Goal: Task Accomplishment & Management: Use online tool/utility

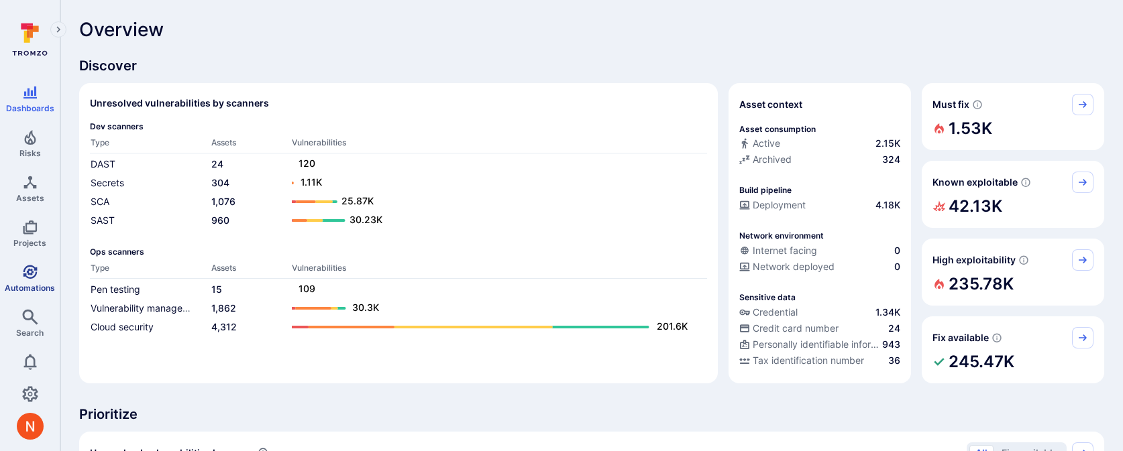
click at [29, 280] on link "Automations" at bounding box center [30, 279] width 60 height 40
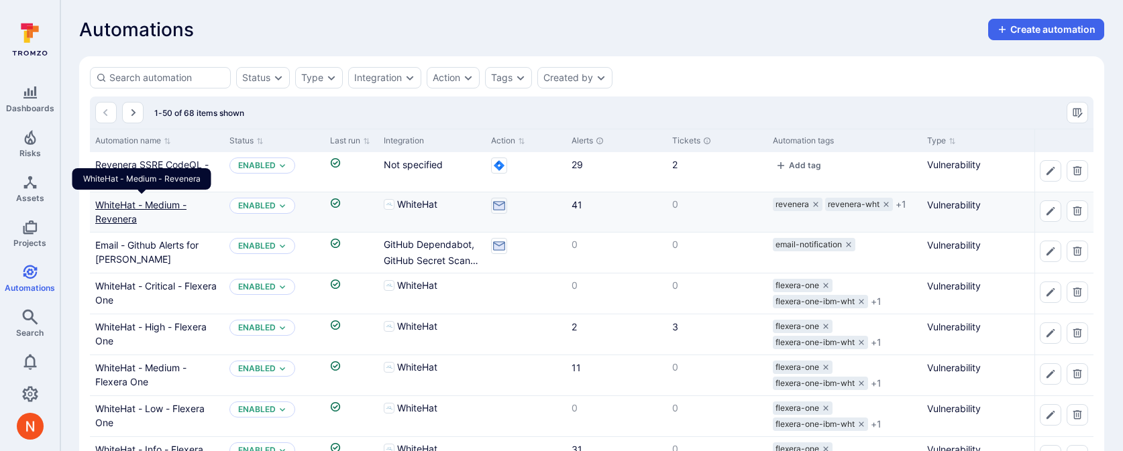
click at [149, 202] on link "WhiteHat - Medium - Revenera" at bounding box center [140, 211] width 91 height 25
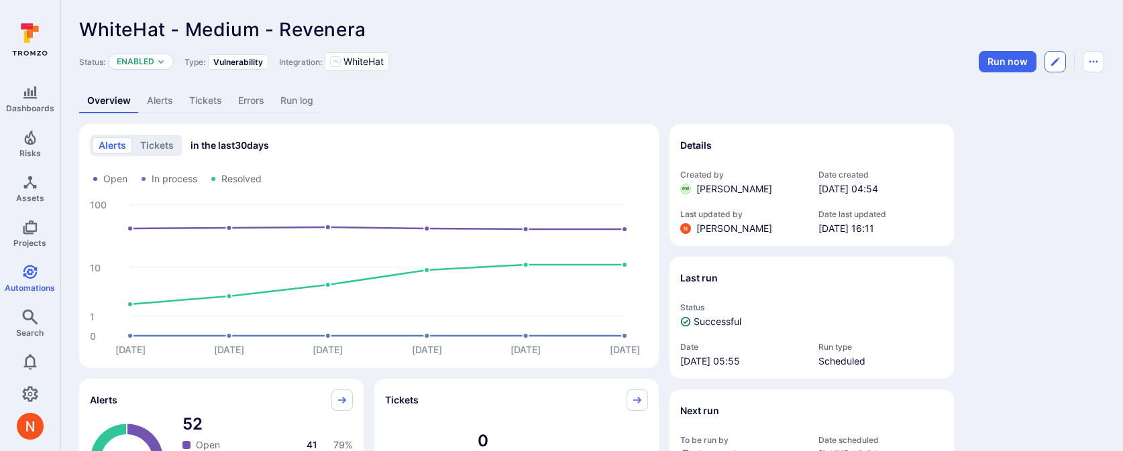
click at [1051, 56] on icon "Edit automation" at bounding box center [1055, 61] width 11 height 11
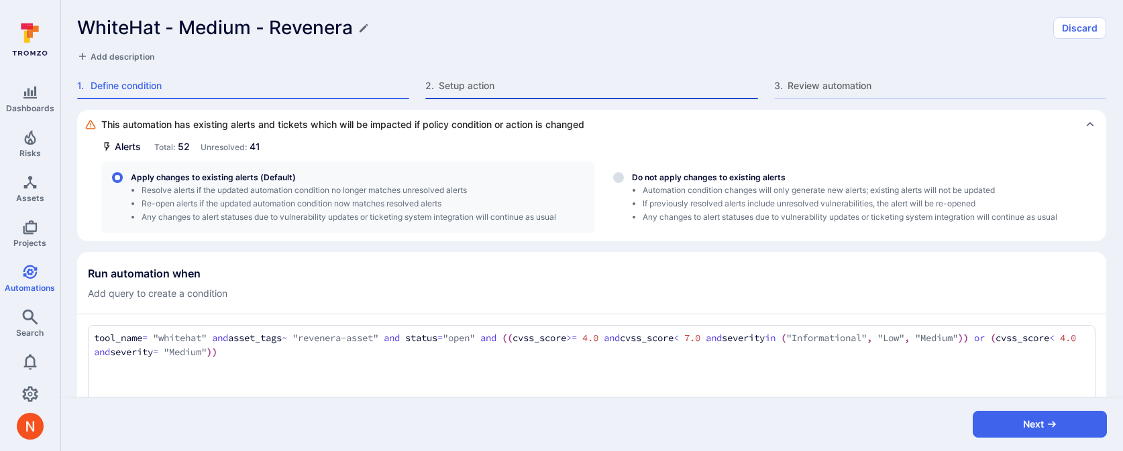
click at [491, 92] on span "Setup action" at bounding box center [598, 85] width 319 height 13
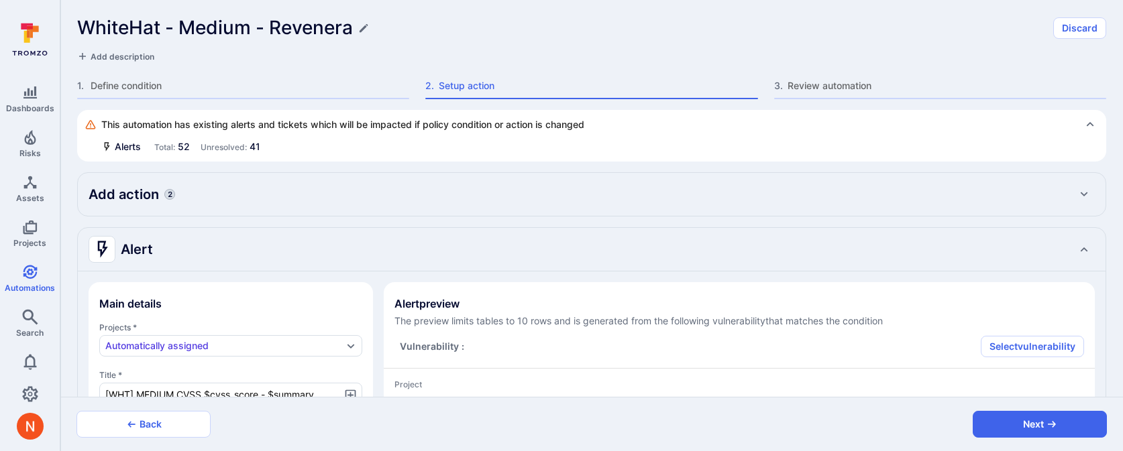
type textarea "x"
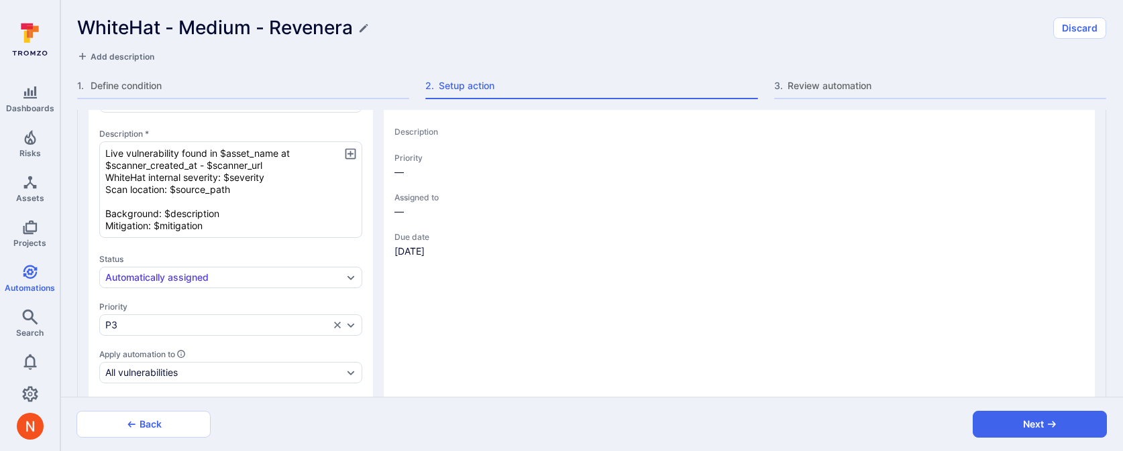
type textarea "x"
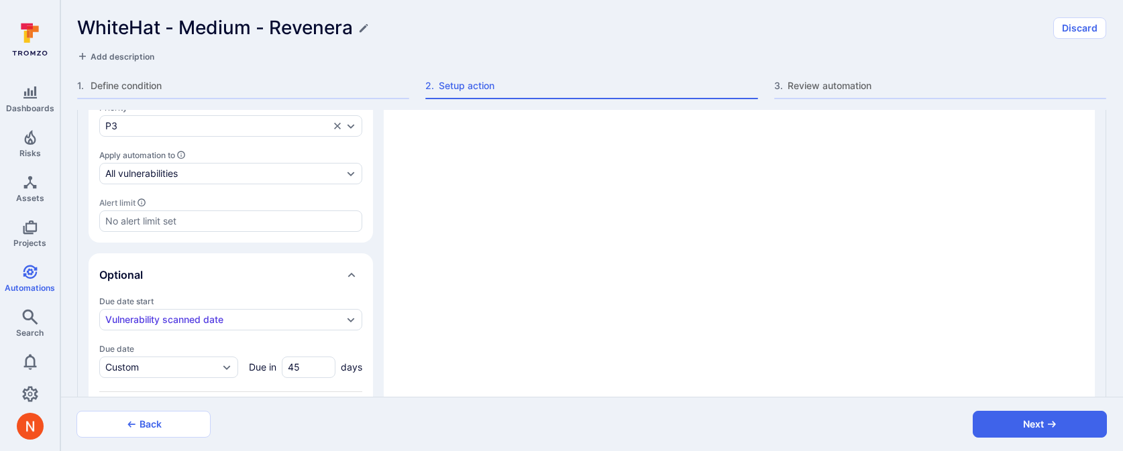
type textarea "x"
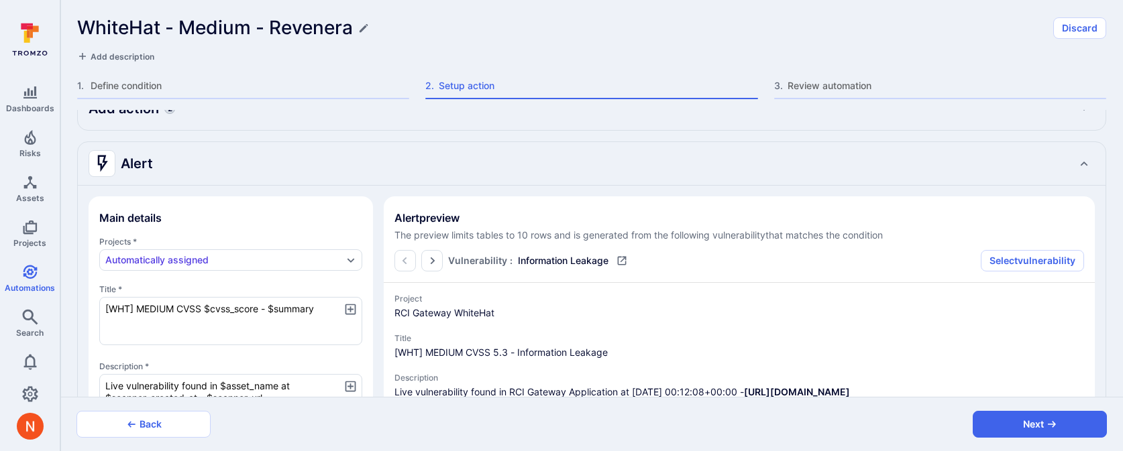
scroll to position [80, 0]
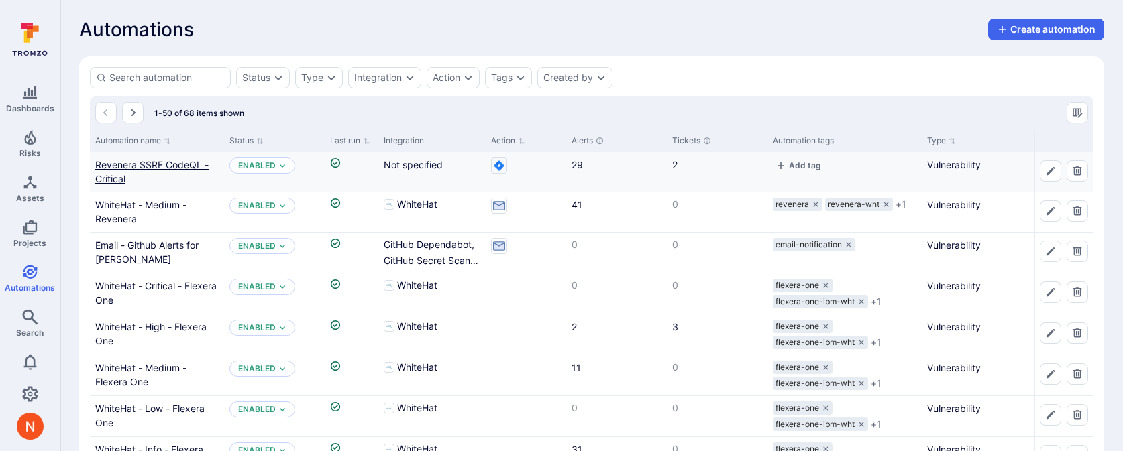
click at [101, 167] on link "Revenera SSRE CodeQL - Critical" at bounding box center [151, 171] width 113 height 25
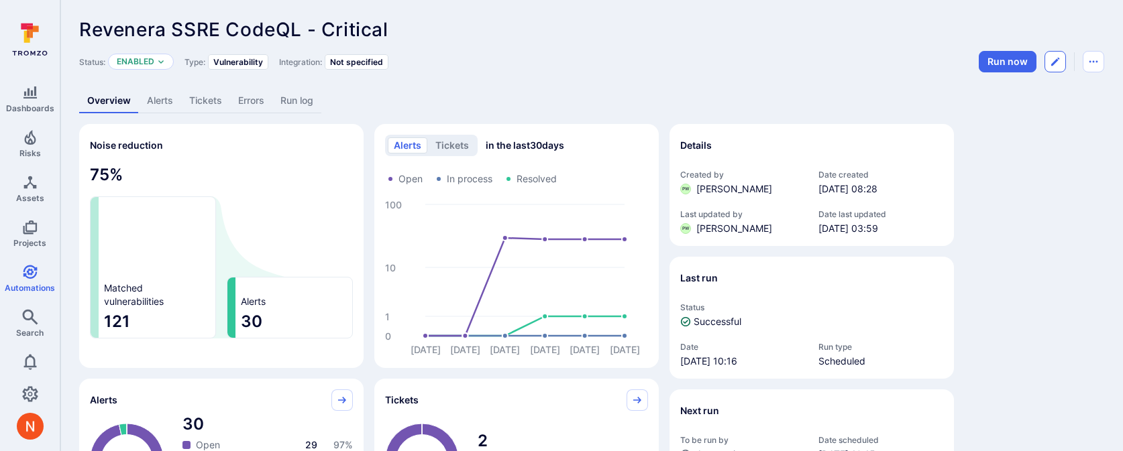
click at [1057, 61] on icon "Edit automation" at bounding box center [1055, 61] width 11 height 11
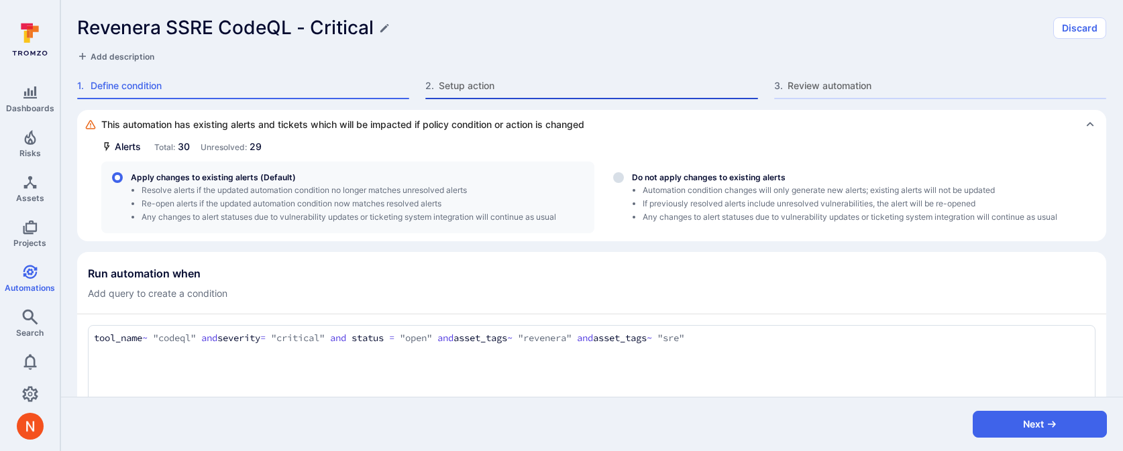
click at [500, 82] on span "Setup action" at bounding box center [598, 85] width 319 height 13
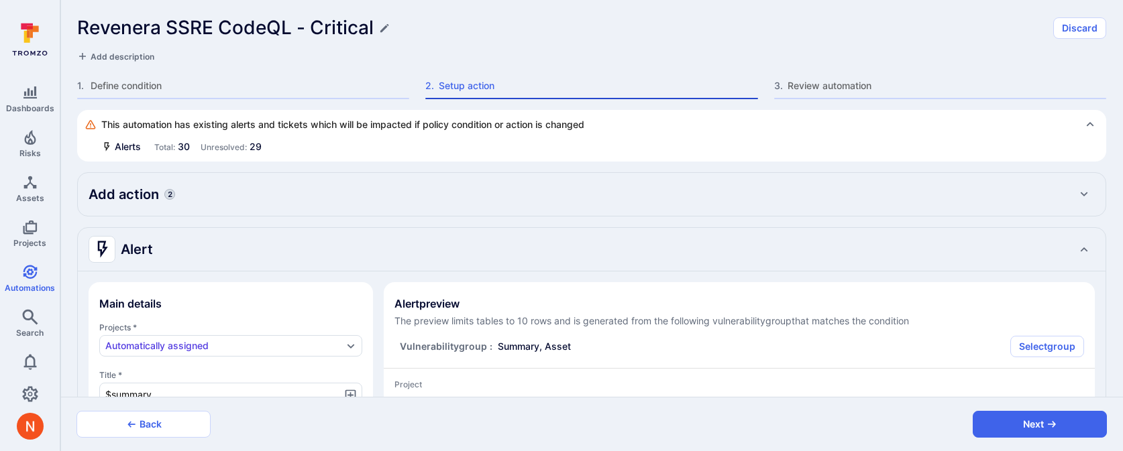
type textarea "x"
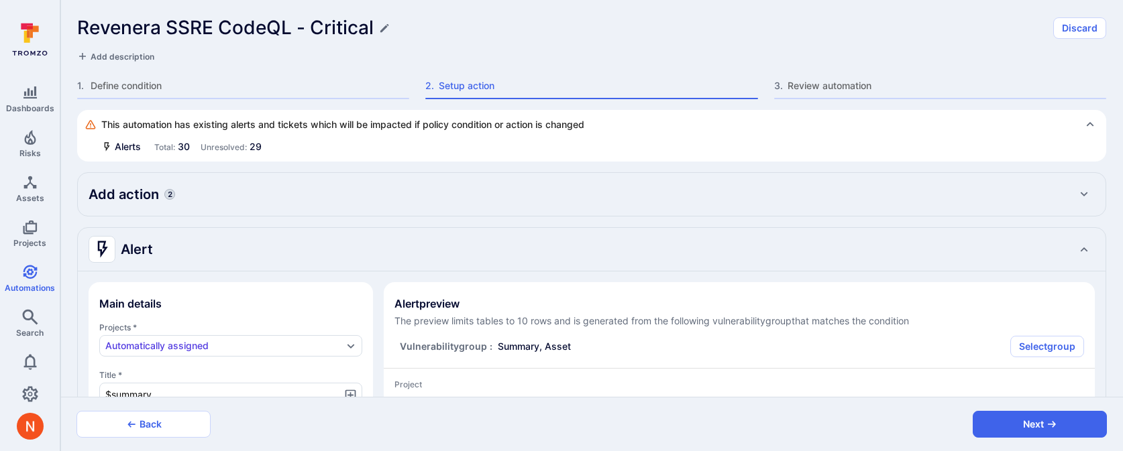
type textarea "x"
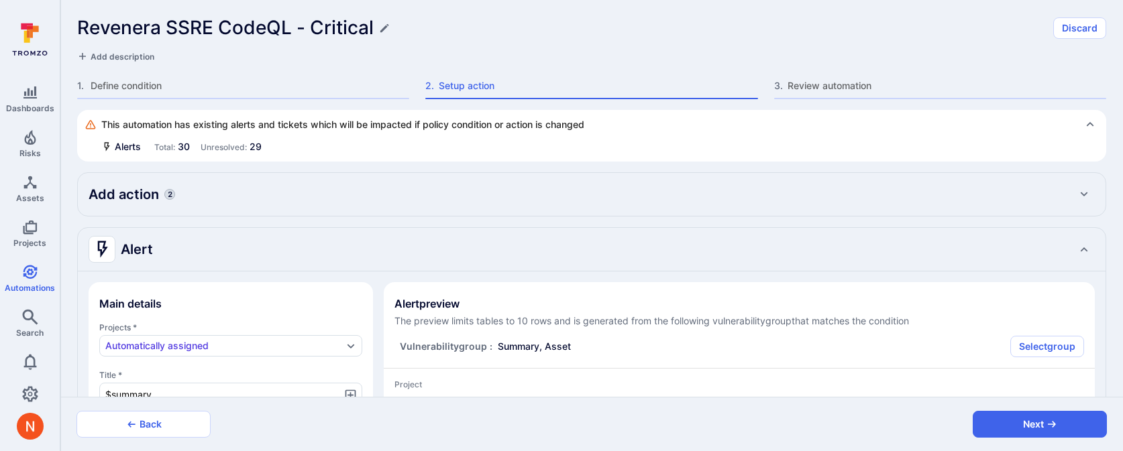
type textarea "x"
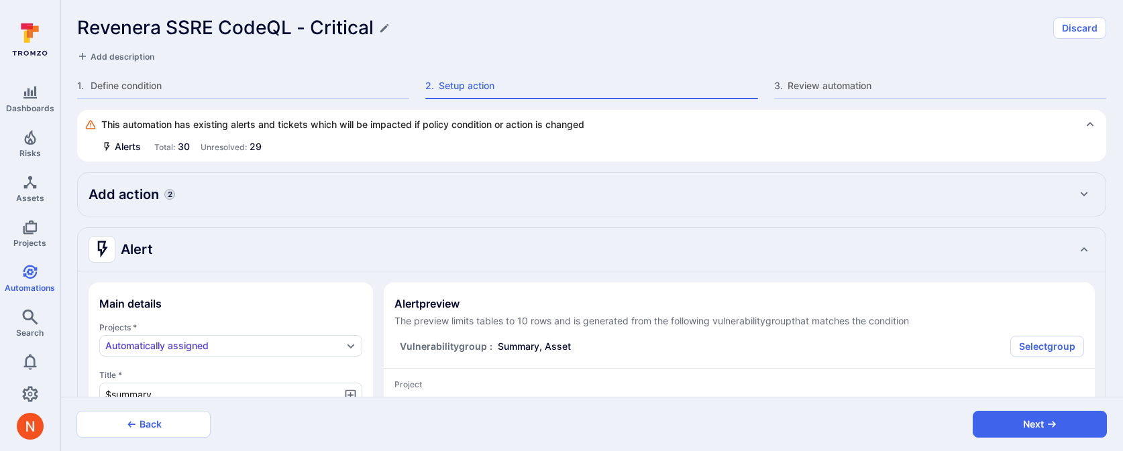
type textarea "x"
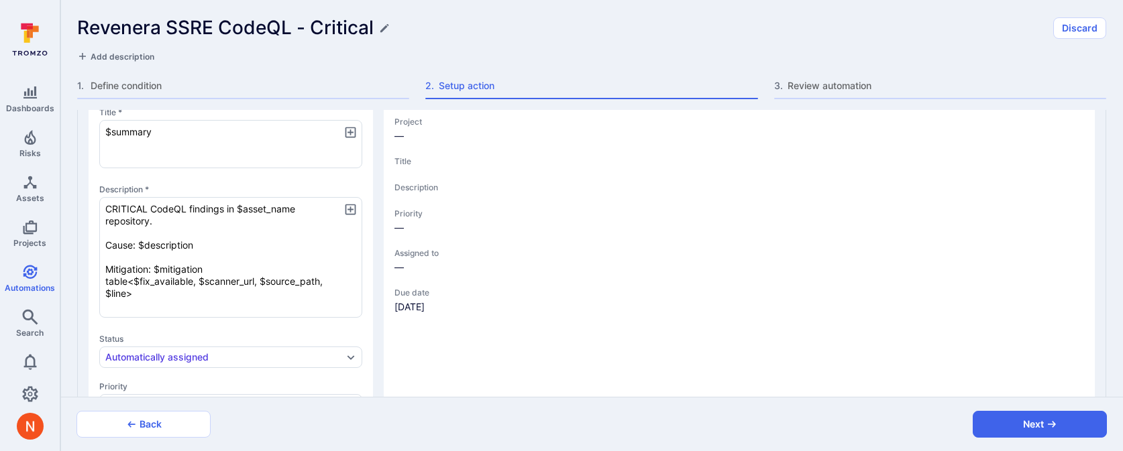
type textarea "x"
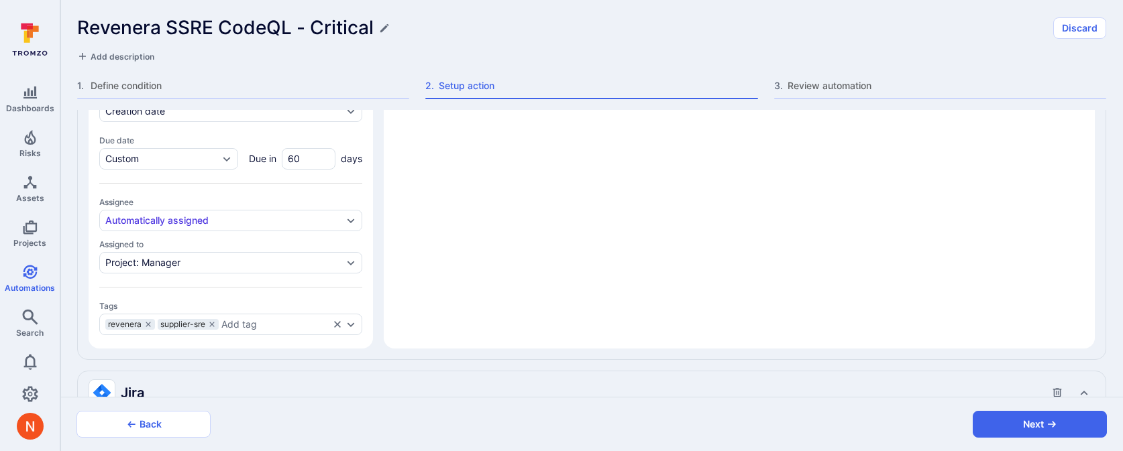
type textarea "x"
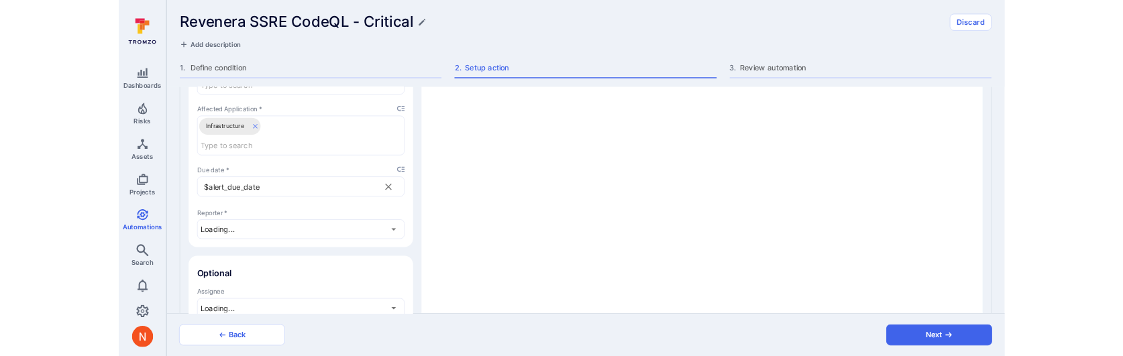
scroll to position [1537, 0]
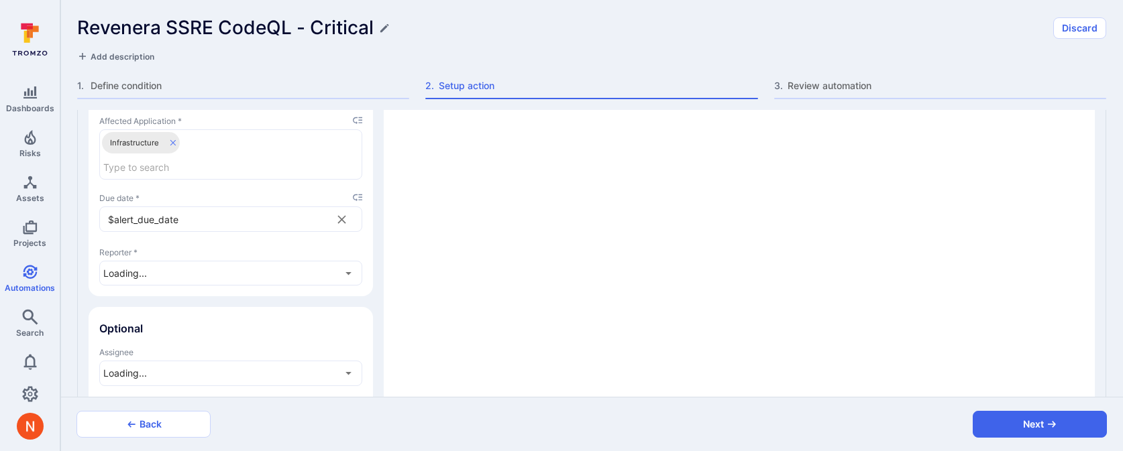
click at [357, 193] on icon "placeholder selector" at bounding box center [357, 197] width 9 height 9
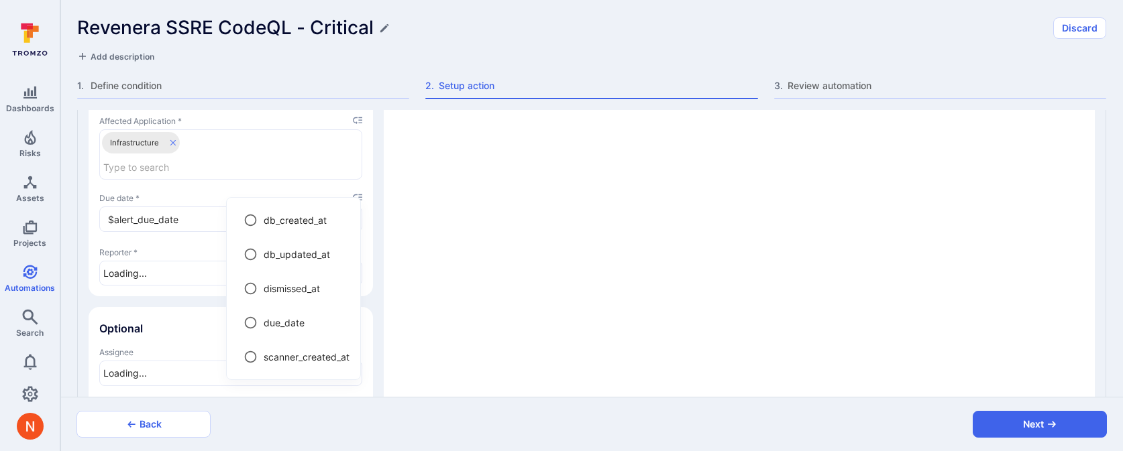
click at [319, 181] on div at bounding box center [561, 225] width 1123 height 451
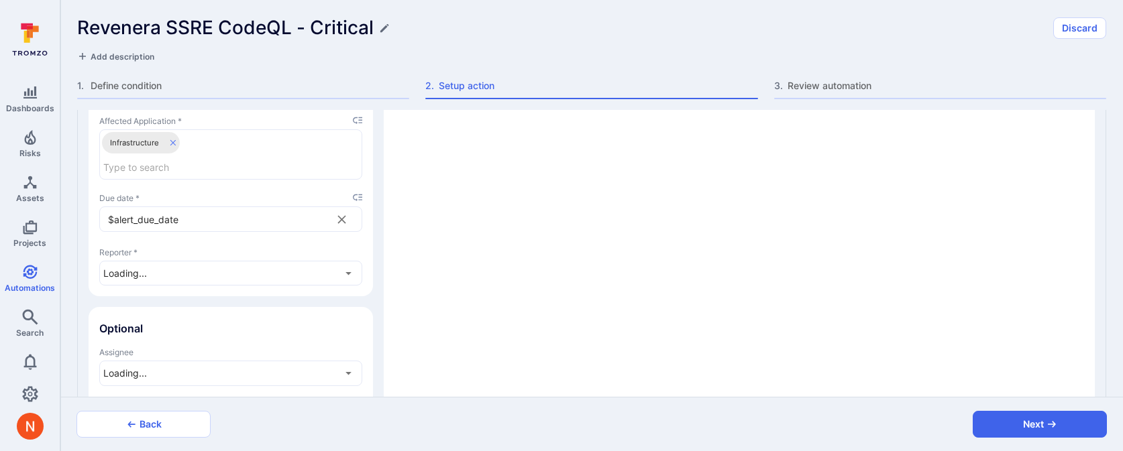
click at [355, 194] on icon "placeholder selector" at bounding box center [357, 197] width 9 height 7
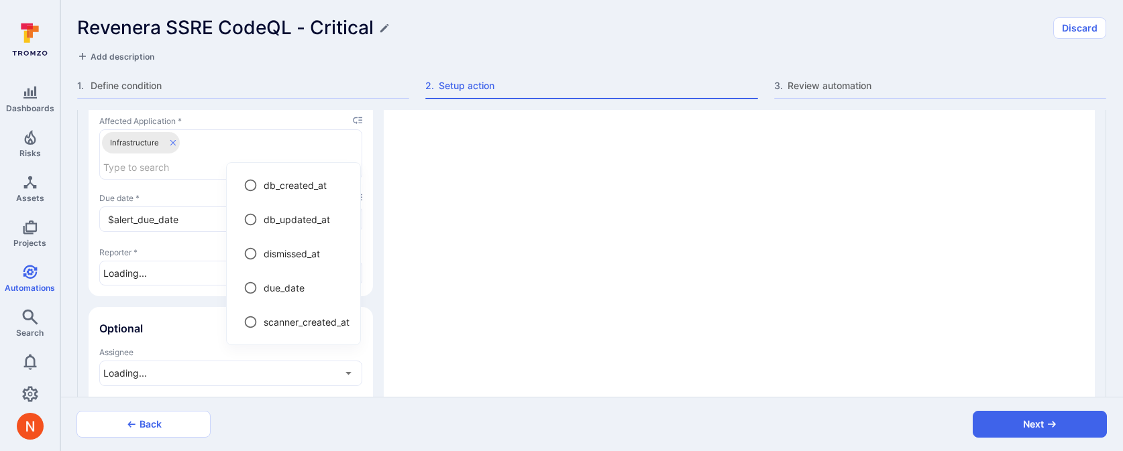
type textarea "x"
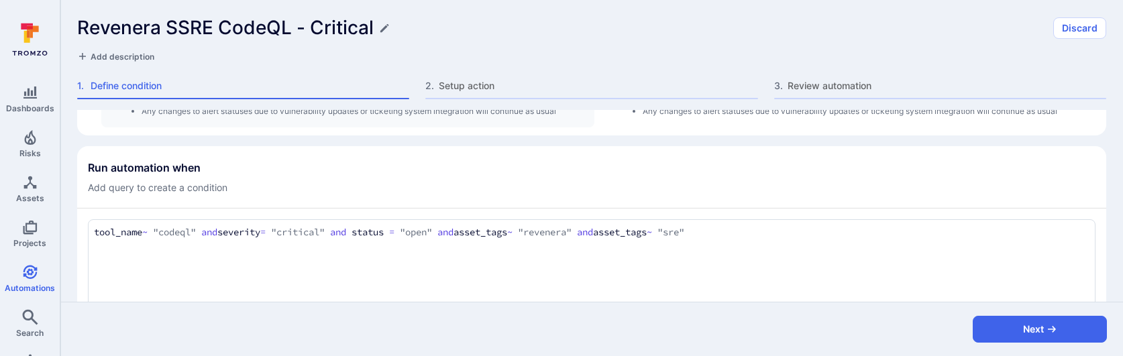
scroll to position [133, 0]
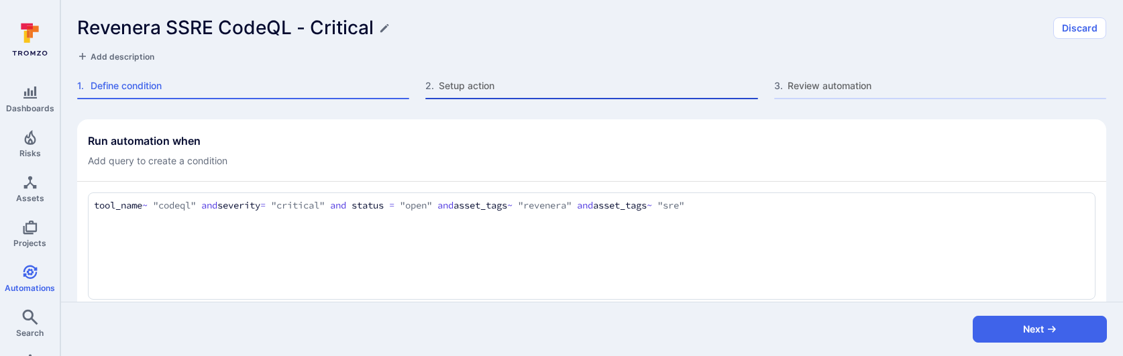
click at [455, 86] on span "Setup action" at bounding box center [598, 85] width 319 height 13
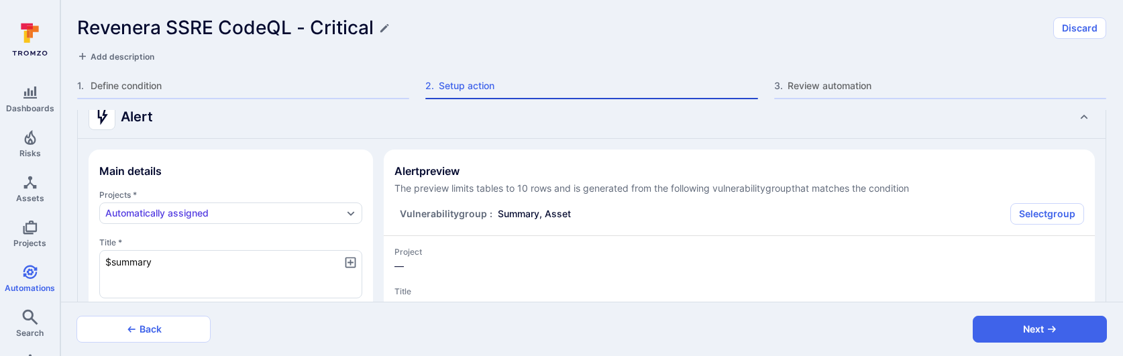
type textarea "x"
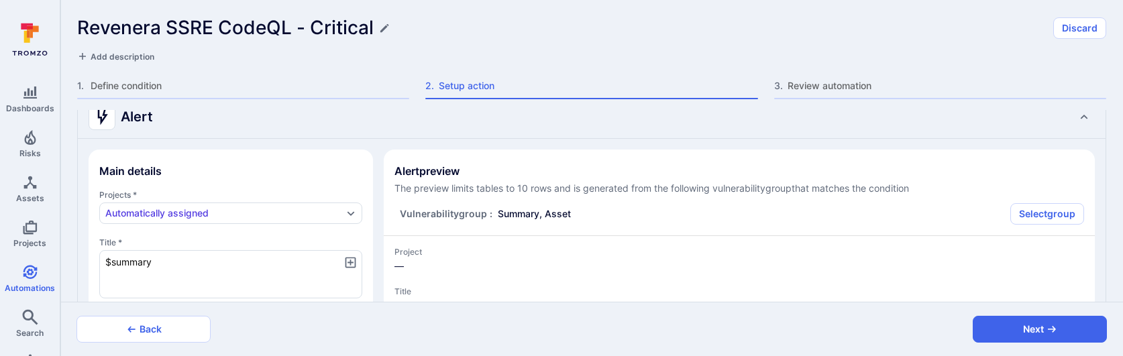
type textarea "x"
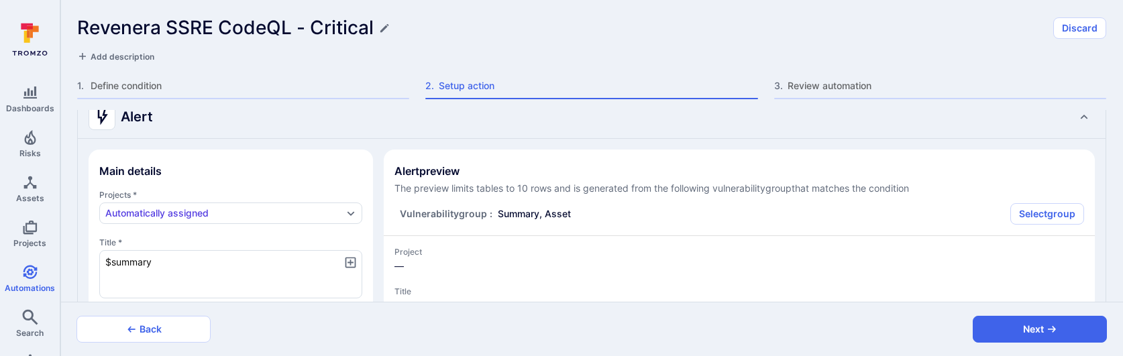
type textarea "x"
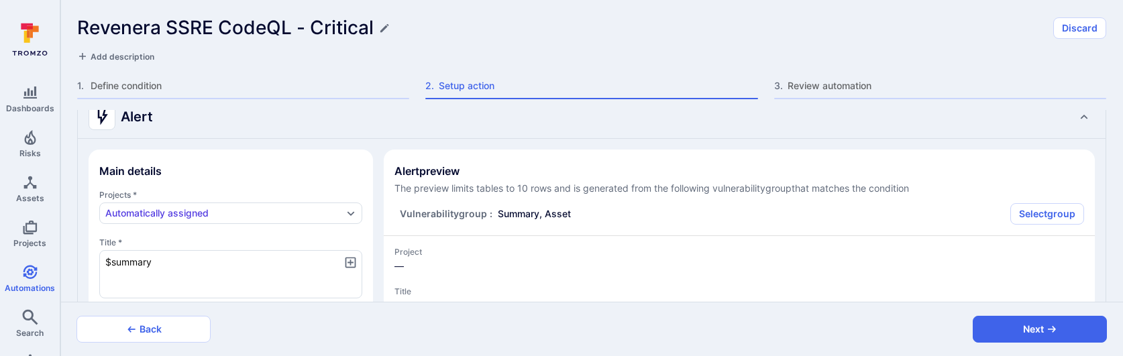
type textarea "x"
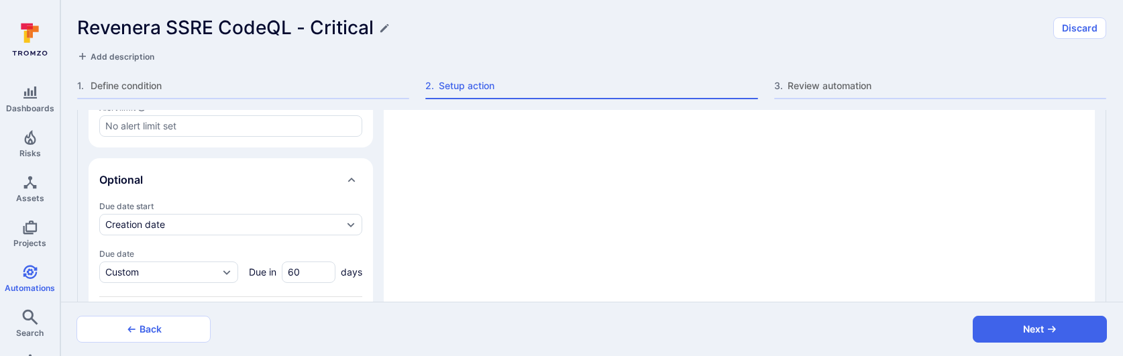
type textarea "x"
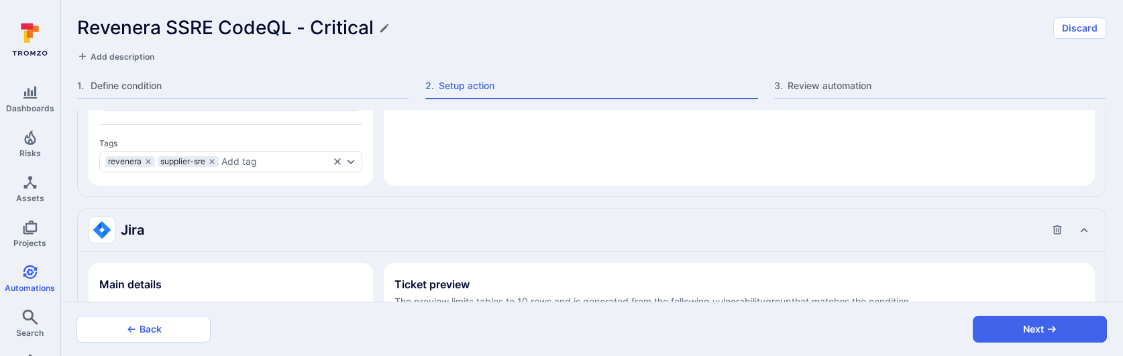
type textarea "x"
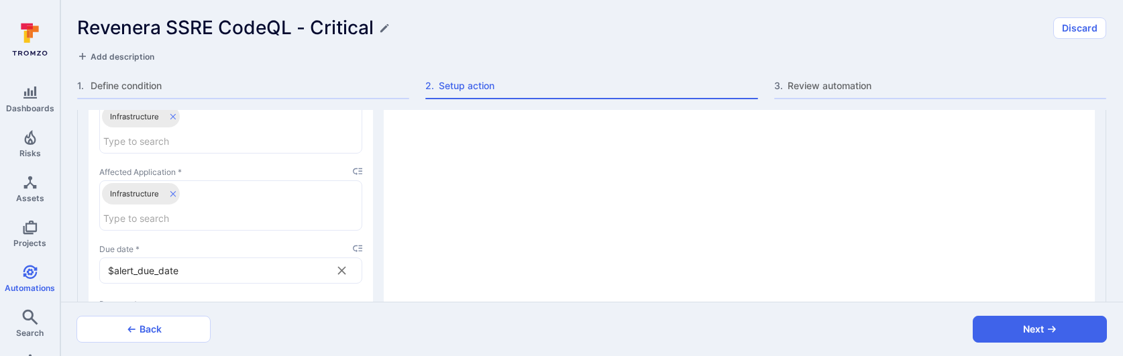
scroll to position [1465, 0]
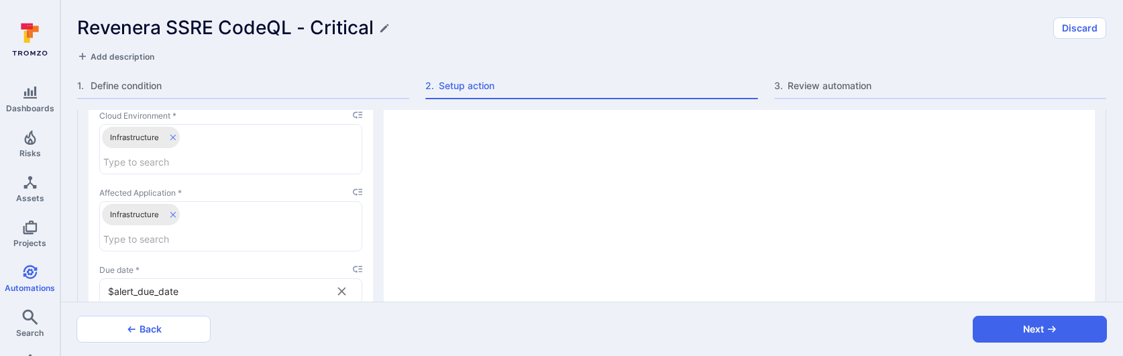
click at [355, 268] on icon "placeholder selector" at bounding box center [357, 269] width 9 height 9
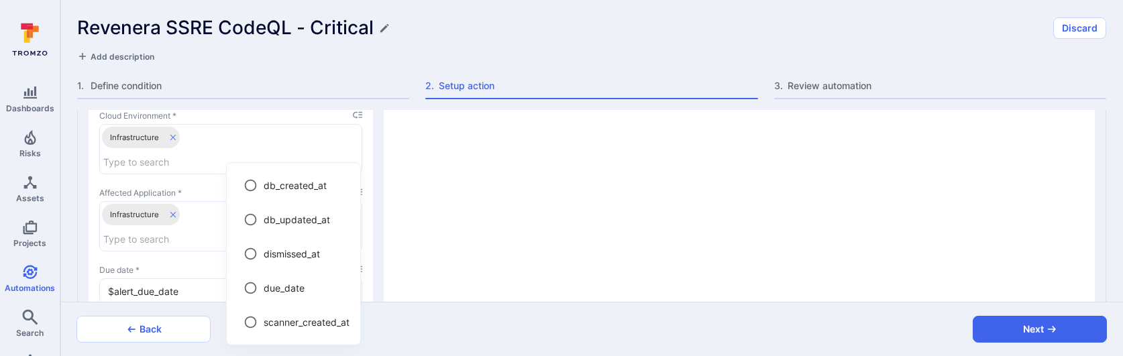
click at [387, 209] on div at bounding box center [561, 178] width 1123 height 356
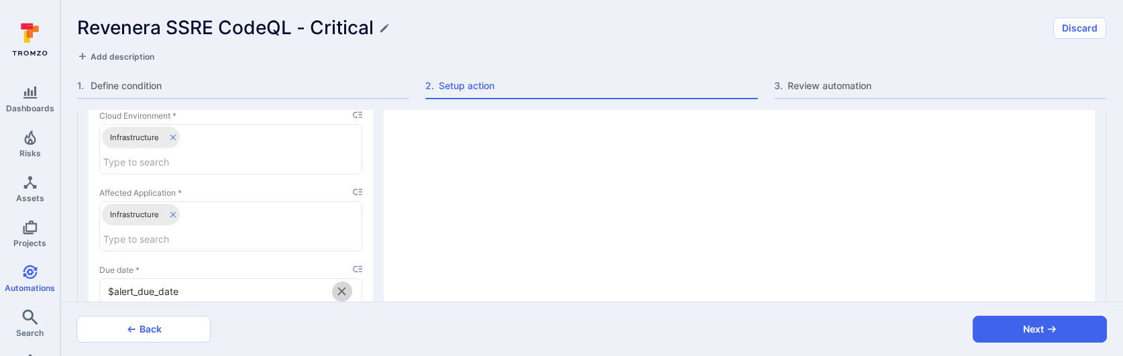
click at [341, 287] on icon "Due date input" at bounding box center [342, 291] width 8 height 8
type textarea "x"
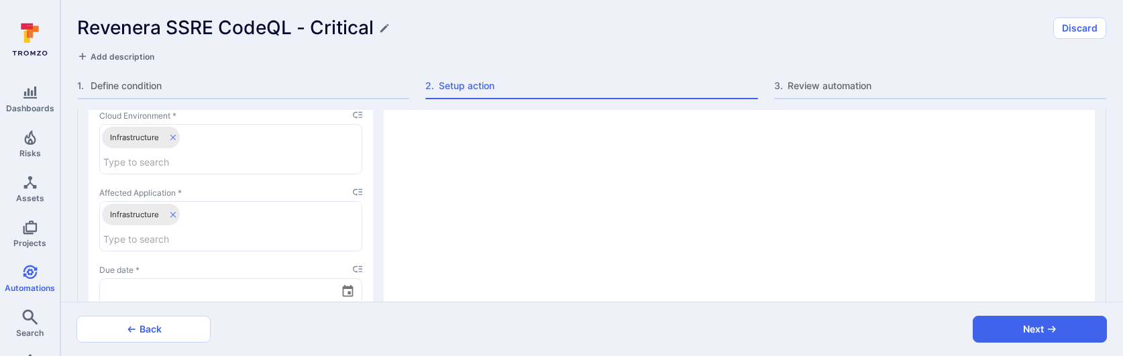
click at [353, 265] on icon "placeholder selector" at bounding box center [357, 269] width 9 height 9
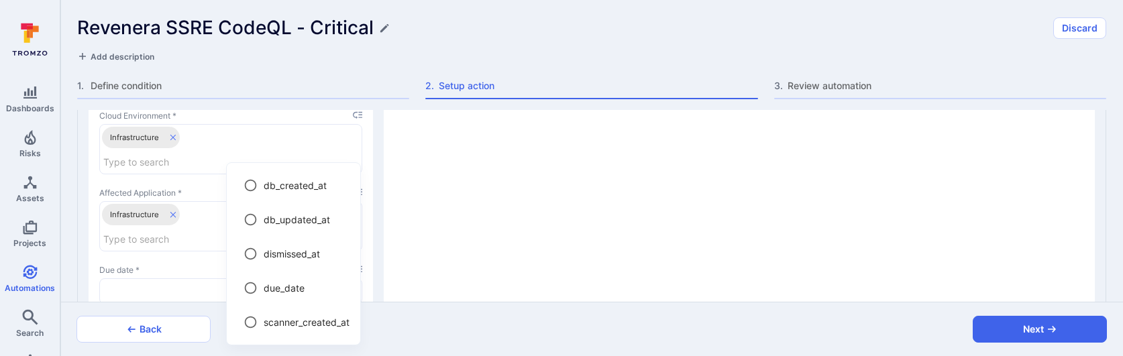
click at [400, 248] on div at bounding box center [561, 178] width 1123 height 356
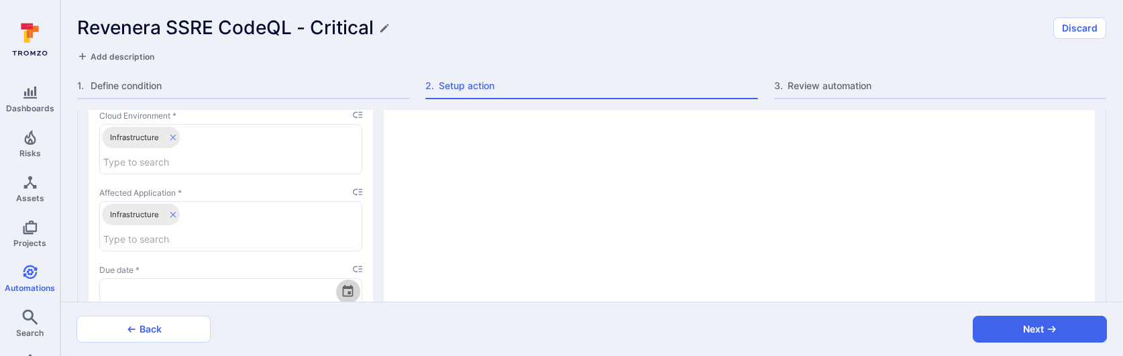
click at [347, 284] on icon "Choose date" at bounding box center [348, 291] width 14 height 14
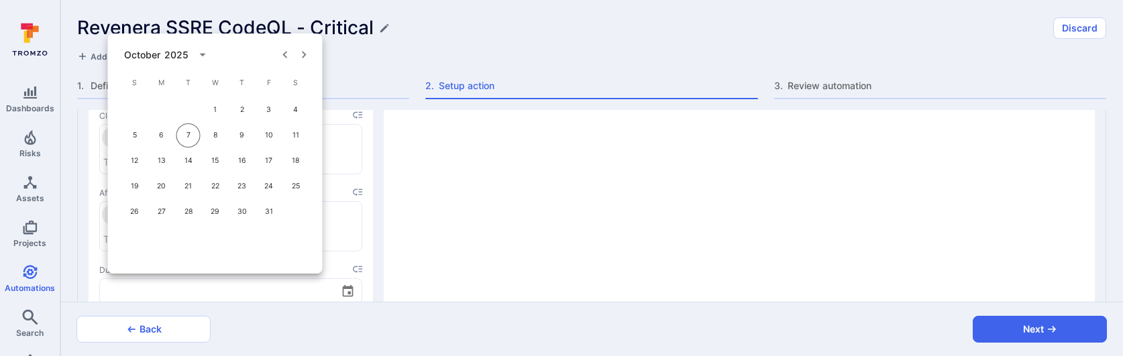
click at [368, 273] on section "Main details Select template Project Manually assigned Supplier SRE Issue type …" at bounding box center [231, 40] width 284 height 657
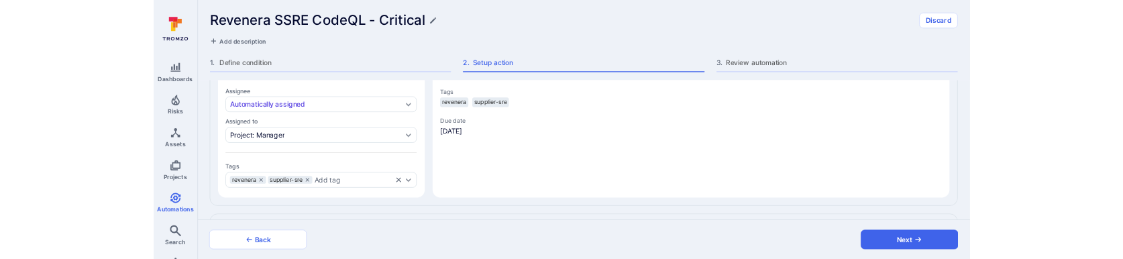
scroll to position [813, 0]
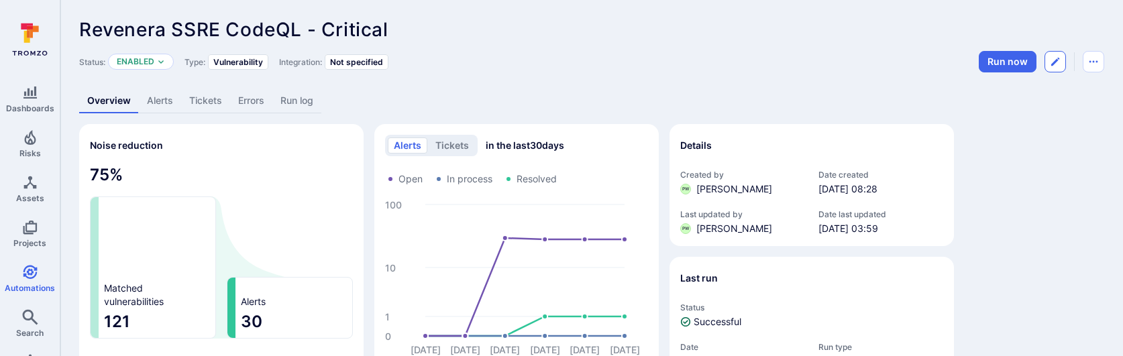
click at [1061, 66] on button "Edit automation" at bounding box center [1054, 61] width 21 height 21
